Goal: Task Accomplishment & Management: Use online tool/utility

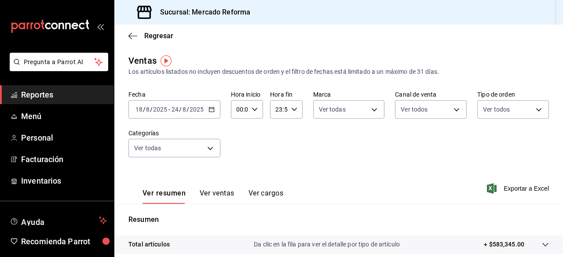
click at [210, 109] on \(Stroke\) "button" at bounding box center [211, 109] width 5 height 0
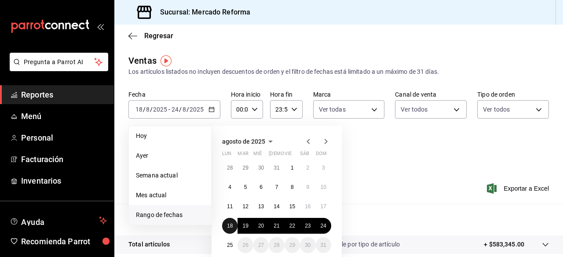
click at [229, 222] on button "18" at bounding box center [229, 226] width 15 height 16
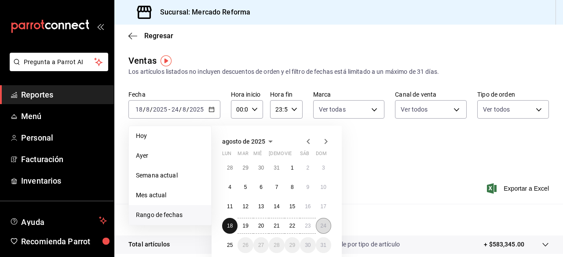
drag, startPoint x: 229, startPoint y: 222, endPoint x: 323, endPoint y: 222, distance: 93.6
click at [323, 222] on div "28 29 30 31 1 2 3 4 5 6 7 8 9 10 11 12 13 14 15 16 17 18 19 20 21 22 23 24 25 2…" at bounding box center [276, 206] width 109 height 93
click at [323, 222] on button "24" at bounding box center [323, 226] width 15 height 16
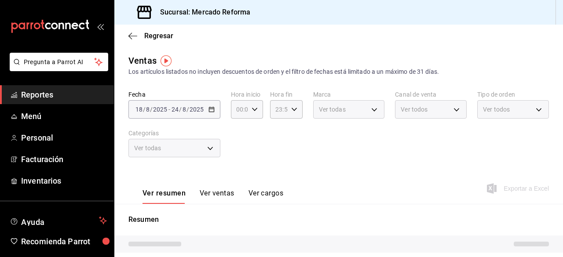
click at [237, 155] on div "Fecha [DATE] [DATE] - [DATE] [DATE] Hora inicio 00:00 Hora inicio Hora fin 23:5…" at bounding box center [338, 129] width 420 height 77
click at [211, 147] on div "Ver todas" at bounding box center [174, 148] width 92 height 18
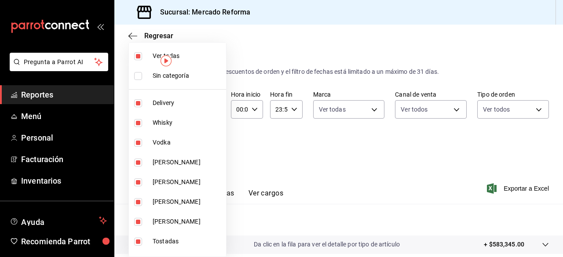
click at [211, 147] on body "Pregunta a Parrot AI Reportes Menú Personal Facturación Inventarios Ayuda Recom…" at bounding box center [281, 128] width 563 height 257
click at [269, 150] on div at bounding box center [281, 128] width 563 height 257
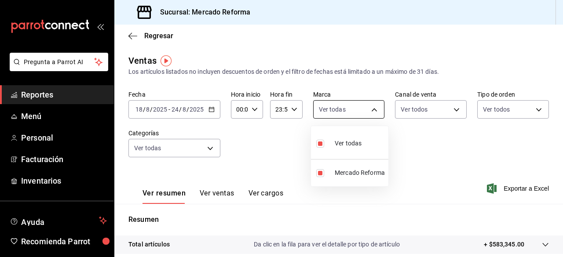
click at [369, 109] on body "Pregunta a Parrot AI Reportes Menú Personal Facturación Inventarios Ayuda Recom…" at bounding box center [281, 128] width 563 height 257
click at [417, 148] on div at bounding box center [281, 128] width 563 height 257
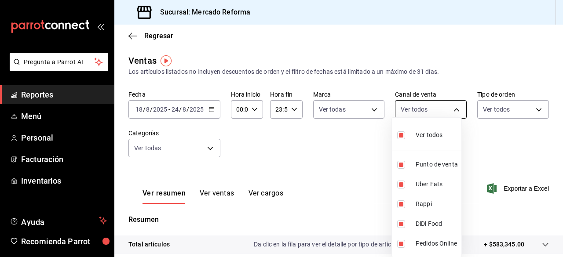
click at [451, 109] on body "Pregunta a Parrot AI Reportes Menú Personal Facturación Inventarios Ayuda Recom…" at bounding box center [281, 128] width 563 height 257
drag, startPoint x: 475, startPoint y: 139, endPoint x: 535, endPoint y: 109, distance: 67.0
click at [535, 109] on div at bounding box center [281, 128] width 563 height 257
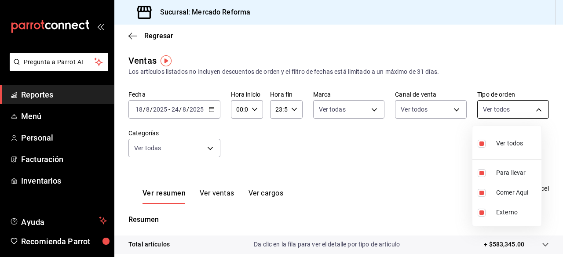
click at [535, 109] on body "Pregunta a Parrot AI Reportes Menú Personal Facturación Inventarios Ayuda Recom…" at bounding box center [281, 128] width 563 height 257
click at [378, 171] on div at bounding box center [281, 128] width 563 height 257
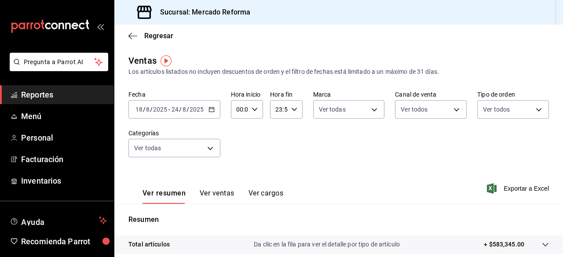
click at [211, 110] on icon "button" at bounding box center [211, 109] width 6 height 6
click at [375, 158] on div "Fecha [DATE] [DATE] - [DATE] [DATE] Hora inicio 00:00 Hora inicio Hora fin 23:5…" at bounding box center [338, 129] width 420 height 77
click at [507, 188] on span "Exportar a Excel" at bounding box center [518, 188] width 60 height 11
